Goal: Task Accomplishment & Management: Manage account settings

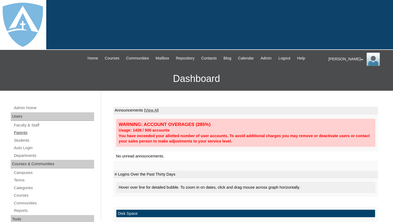
click at [22, 131] on link "Parents" at bounding box center [53, 132] width 81 height 7
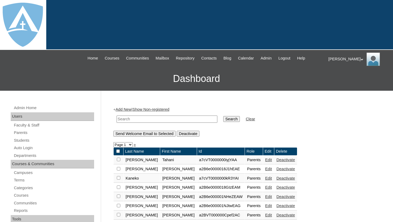
click at [162, 118] on input "text" at bounding box center [166, 119] width 101 height 7
paste input "[PERSON_NAME] [PERSON_NAME]"
type input "Brittney Danielle Jones"
click at [226, 121] on input "Search" at bounding box center [231, 119] width 17 height 6
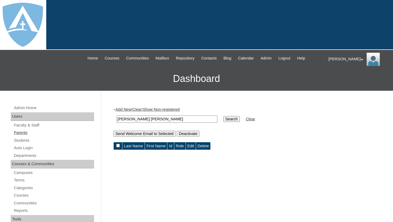
click at [21, 132] on link "Parents" at bounding box center [53, 132] width 81 height 7
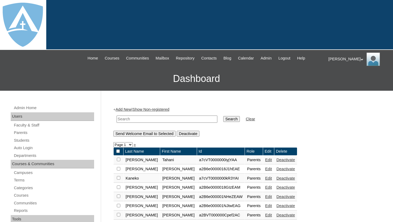
click at [150, 121] on input "text" at bounding box center [166, 119] width 101 height 7
type input "jones"
click at [223, 116] on input "Search" at bounding box center [231, 119] width 17 height 6
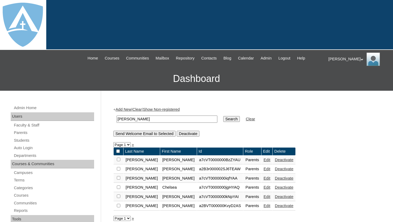
click at [263, 178] on link "Edit" at bounding box center [266, 178] width 7 height 4
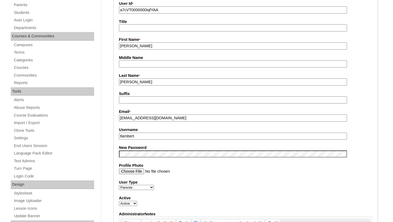
scroll to position [128, 0]
drag, startPoint x: 161, startPoint y: 119, endPoint x: 112, endPoint y: 118, distance: 48.6
drag, startPoint x: 142, startPoint y: 136, endPoint x: 106, endPoint y: 136, distance: 36.1
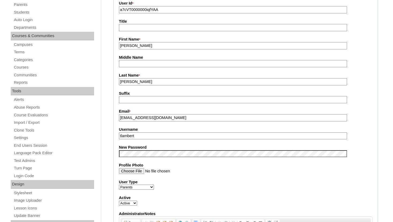
paste input "[EMAIL_ADDRESS][DOMAIN_NAME]"
type input "[EMAIL_ADDRESS][DOMAIN_NAME]"
click at [355, 130] on label "Username" at bounding box center [245, 130] width 253 height 6
click at [347, 132] on input "bdj177@icloud.com" at bounding box center [233, 135] width 228 height 7
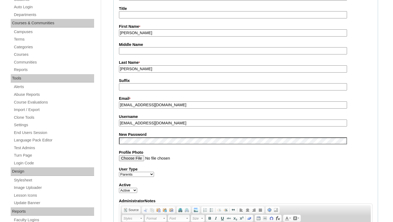
click at [355, 130] on fieldset "Account Information User Id * a7cVT0000000iqfYAA Title First Name * Brittney Mi…" at bounding box center [245, 137] width 264 height 320
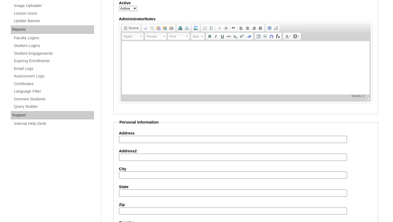
scroll to position [331, 0]
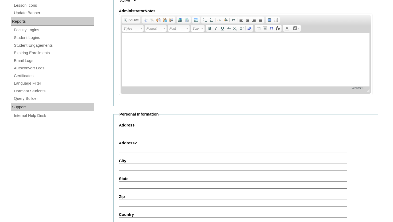
click at [353, 133] on div "Address" at bounding box center [245, 129] width 253 height 13
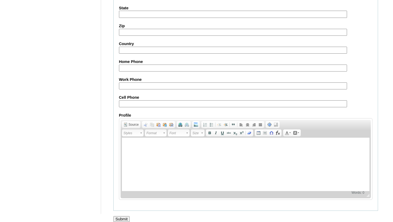
scroll to position [508, 0]
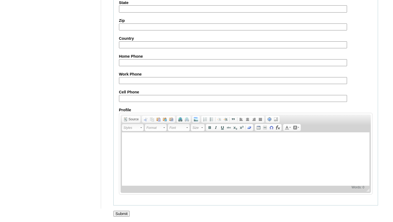
click at [123, 213] on input "Submit" at bounding box center [121, 214] width 17 height 6
